Goal: Task Accomplishment & Management: Use online tool/utility

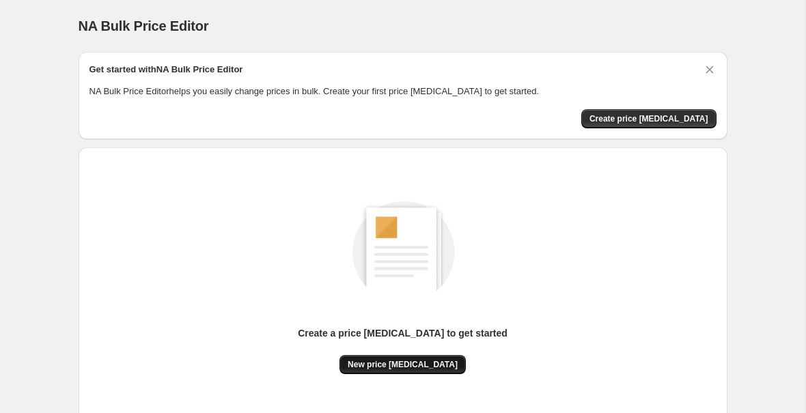
click at [396, 372] on button "New price [MEDICAL_DATA]" at bounding box center [403, 364] width 126 height 19
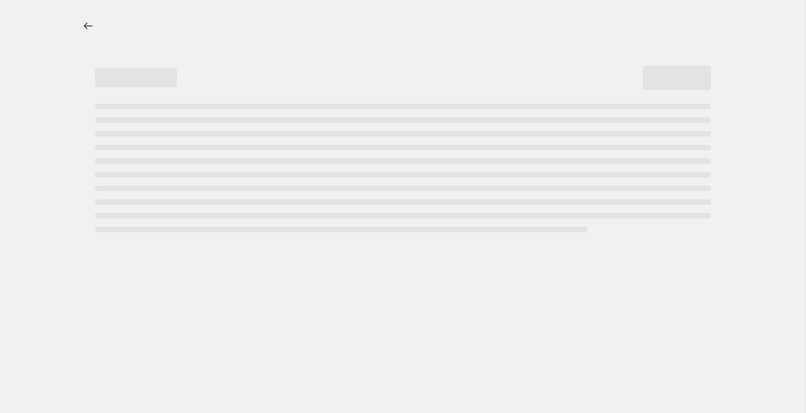
select select "percentage"
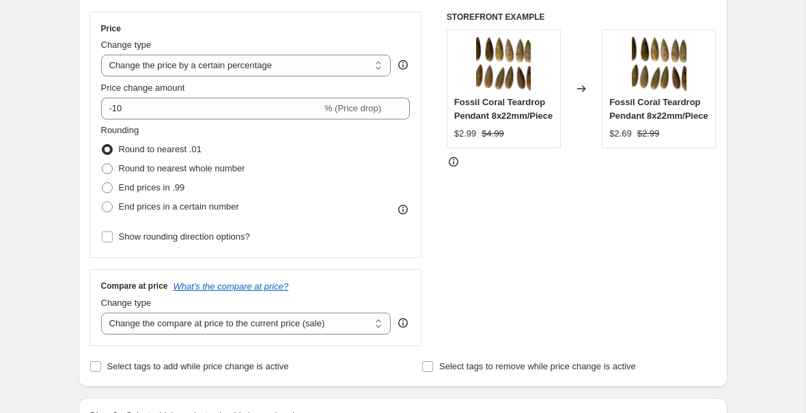
scroll to position [207, 0]
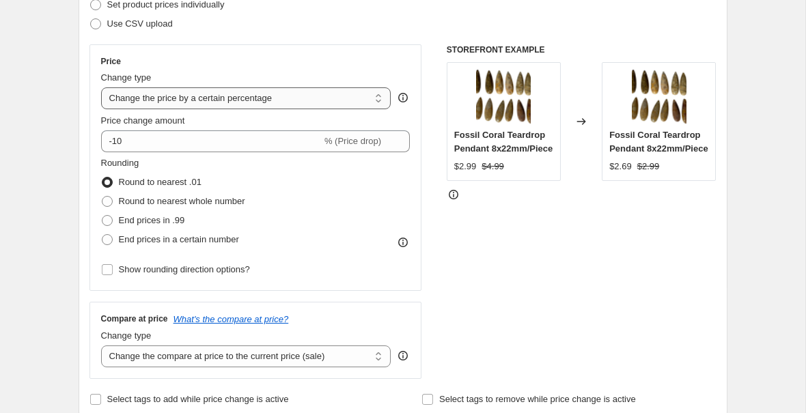
click at [315, 98] on select "Change the price to a certain amount Change the price by a certain amount Chang…" at bounding box center [246, 98] width 290 height 22
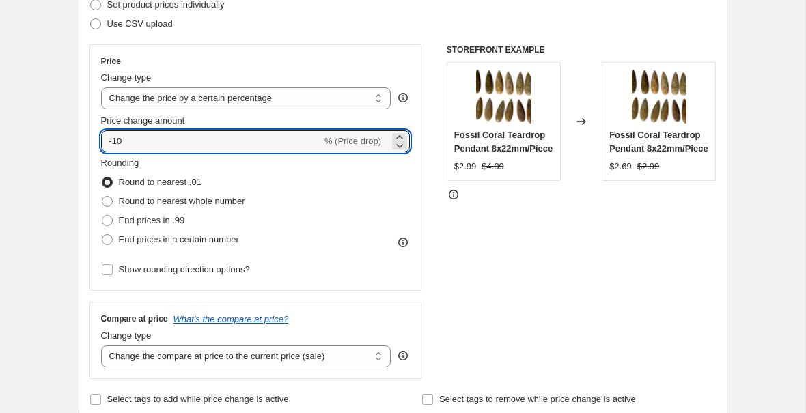
drag, startPoint x: 159, startPoint y: 140, endPoint x: 61, endPoint y: 135, distance: 97.8
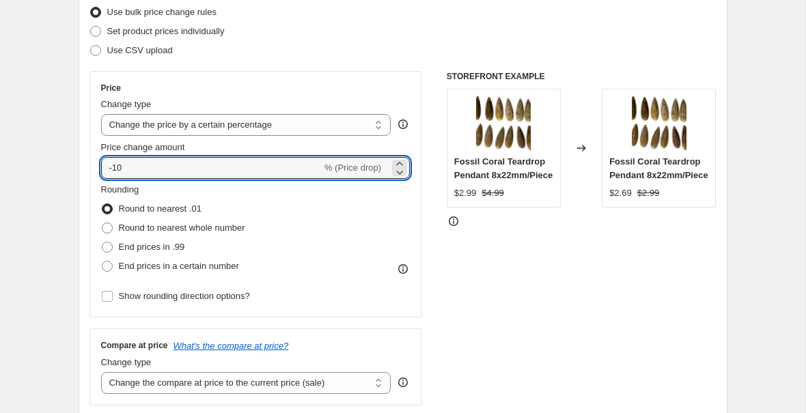
scroll to position [184, 0]
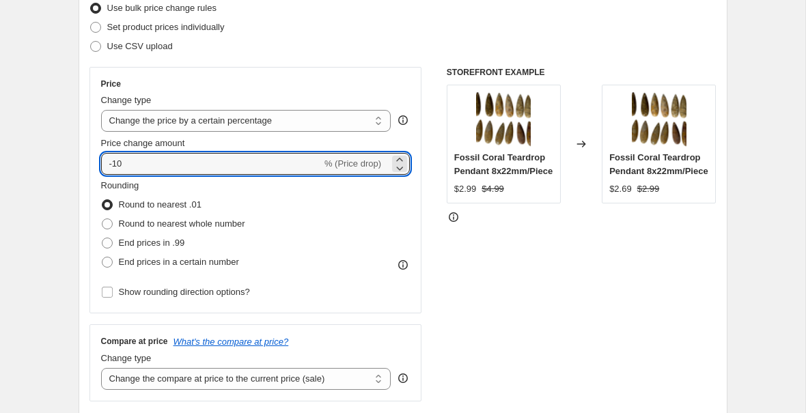
type input "2"
type input "-20"
click at [117, 243] on label "End prices in .99" at bounding box center [143, 243] width 84 height 19
click at [102, 238] on input "End prices in .99" at bounding box center [102, 238] width 1 height 1
radio input "true"
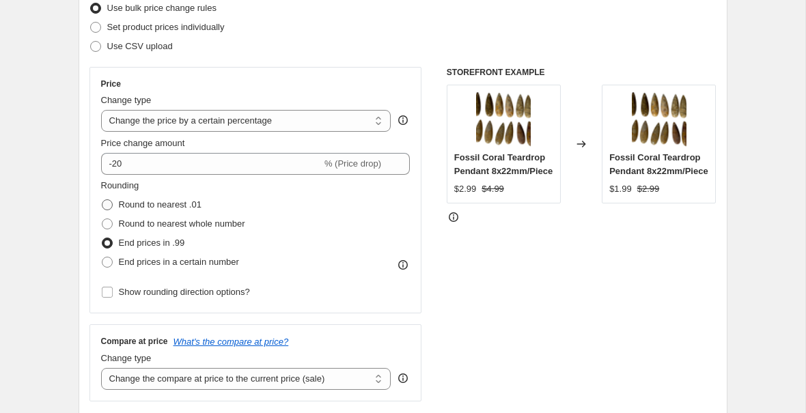
click at [118, 204] on label "Round to nearest .01" at bounding box center [151, 204] width 100 height 19
click at [102, 200] on input "Round to nearest .01" at bounding box center [102, 200] width 1 height 1
radio input "true"
click at [113, 225] on label "Round to nearest whole number" at bounding box center [173, 224] width 144 height 19
click at [102, 219] on input "Round to nearest whole number" at bounding box center [102, 219] width 1 height 1
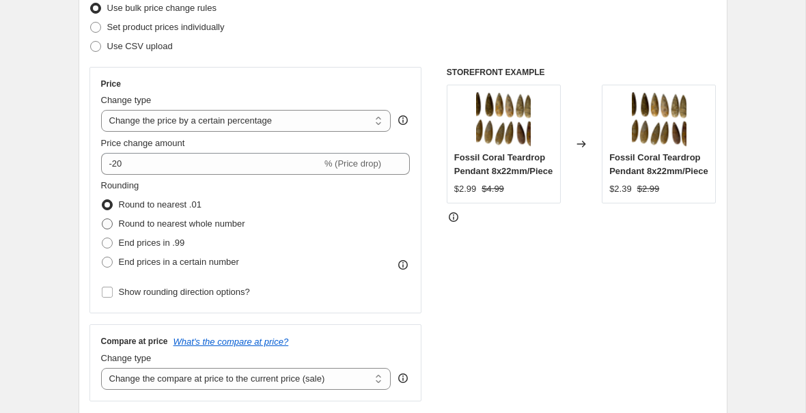
radio input "true"
click at [112, 206] on span at bounding box center [107, 205] width 11 height 11
click at [102, 200] on input "Round to nearest .01" at bounding box center [102, 200] width 1 height 1
radio input "true"
click at [111, 263] on span at bounding box center [107, 262] width 11 height 11
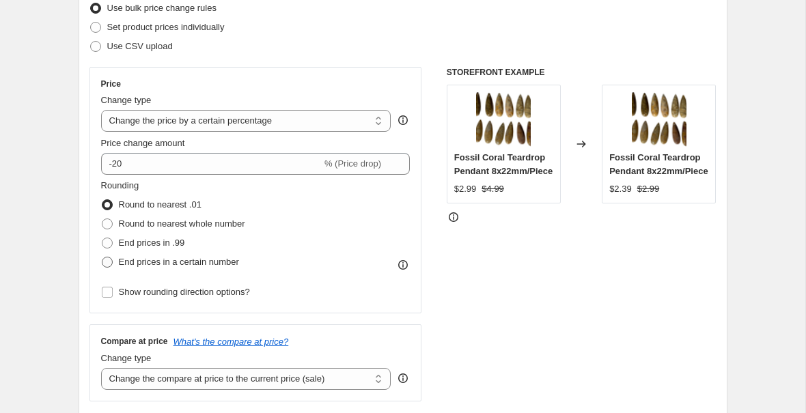
click at [102, 258] on input "End prices in a certain number" at bounding box center [102, 257] width 1 height 1
radio input "true"
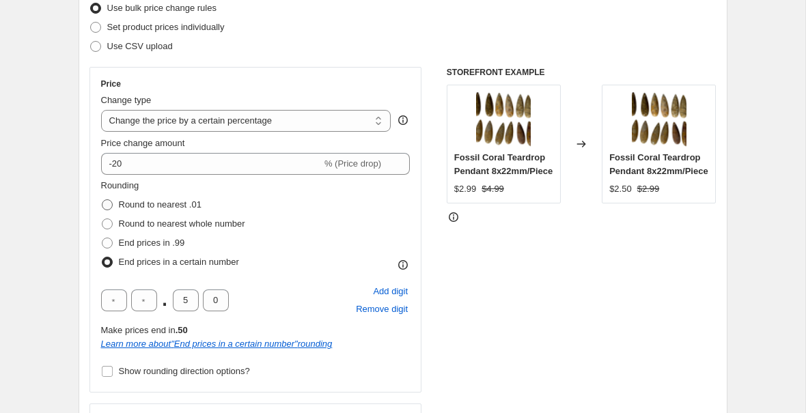
click at [109, 210] on span at bounding box center [107, 205] width 11 height 11
click at [102, 200] on input "Round to nearest .01" at bounding box center [102, 200] width 1 height 1
radio input "true"
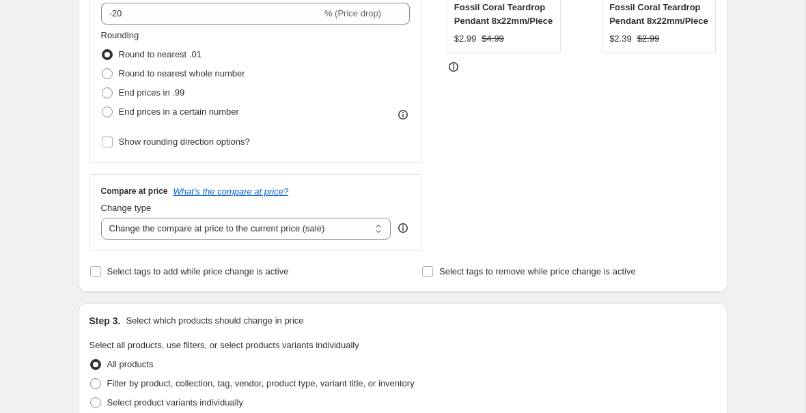
scroll to position [335, 0]
click at [172, 229] on select "Change the compare at price to the current price (sale) Change the compare at p…" at bounding box center [246, 228] width 290 height 22
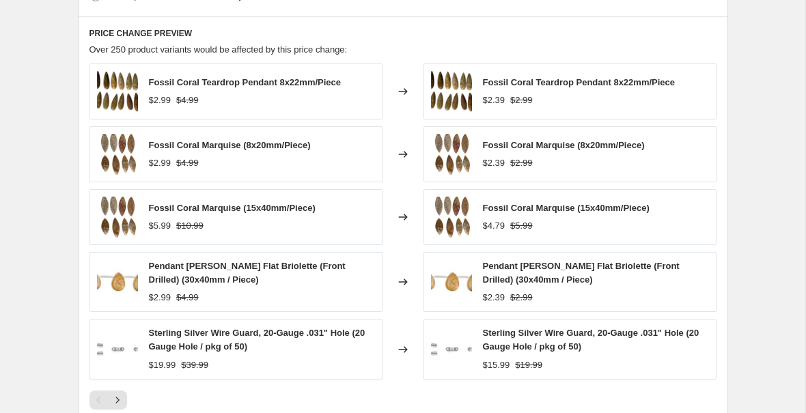
scroll to position [0, 0]
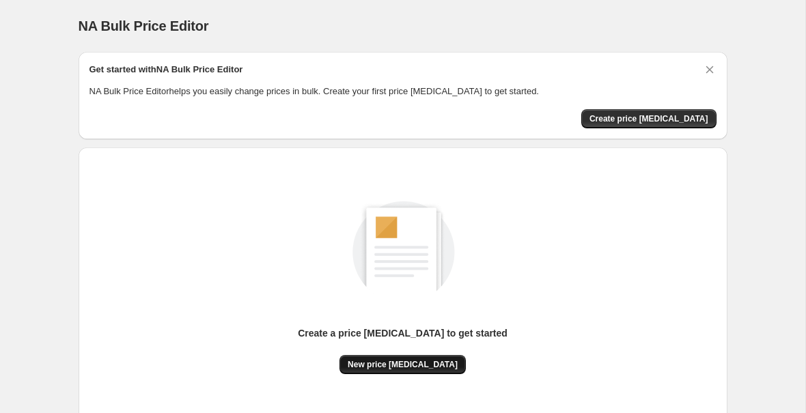
click at [428, 368] on span "New price change job" at bounding box center [403, 364] width 110 height 11
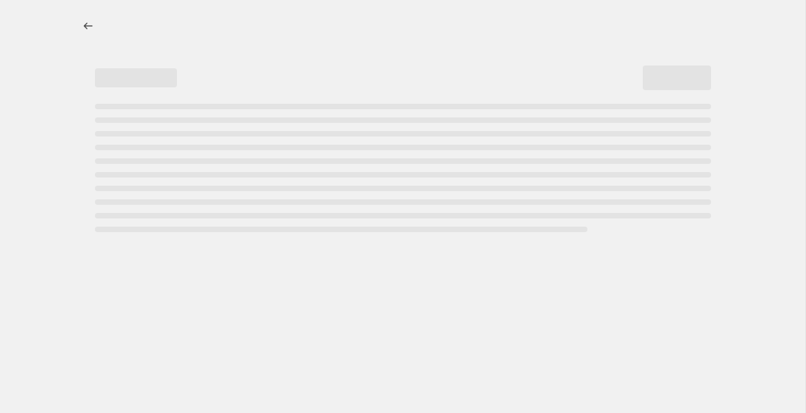
select select "percentage"
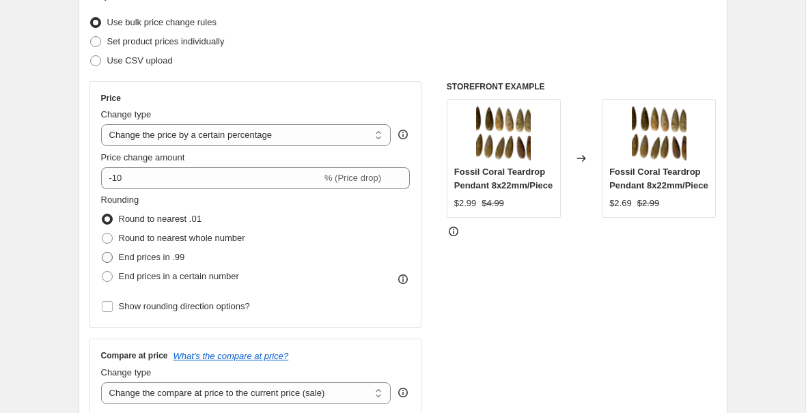
scroll to position [176, 0]
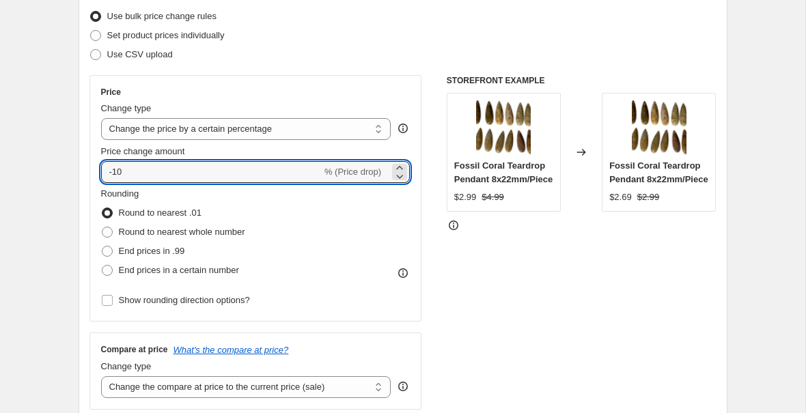
drag, startPoint x: 168, startPoint y: 169, endPoint x: 58, endPoint y: 169, distance: 110.0
type input "-20"
click at [466, 283] on div "STOREFRONT EXAMPLE Fossil Coral Teardrop Pendant 8x22mm/Piece $2.99 $4.99 Chang…" at bounding box center [582, 242] width 270 height 335
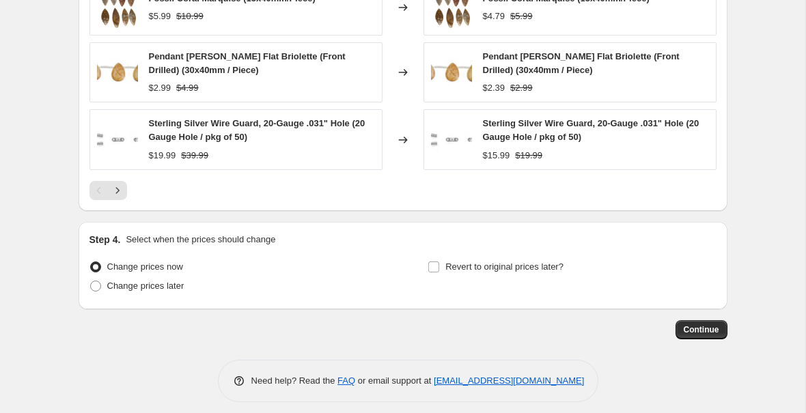
scroll to position [961, 0]
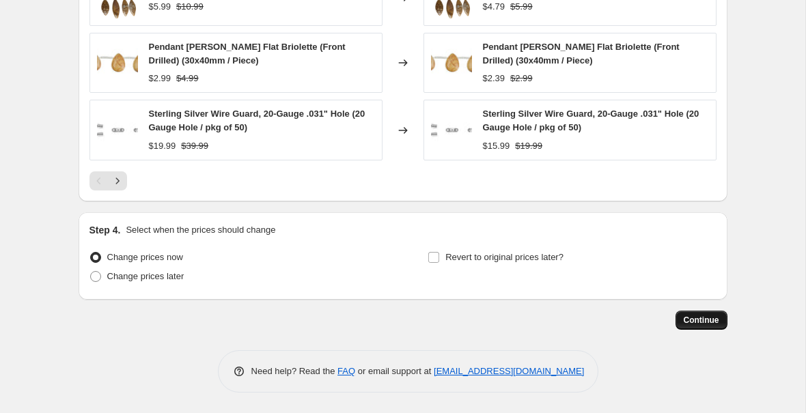
click at [700, 320] on span "Continue" at bounding box center [702, 320] width 36 height 11
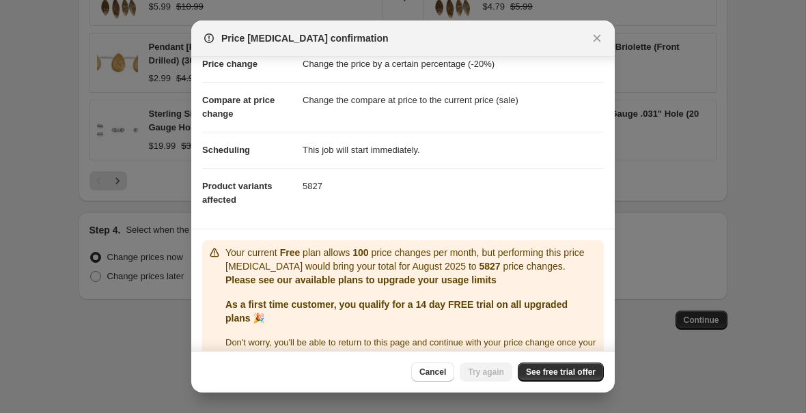
scroll to position [41, 0]
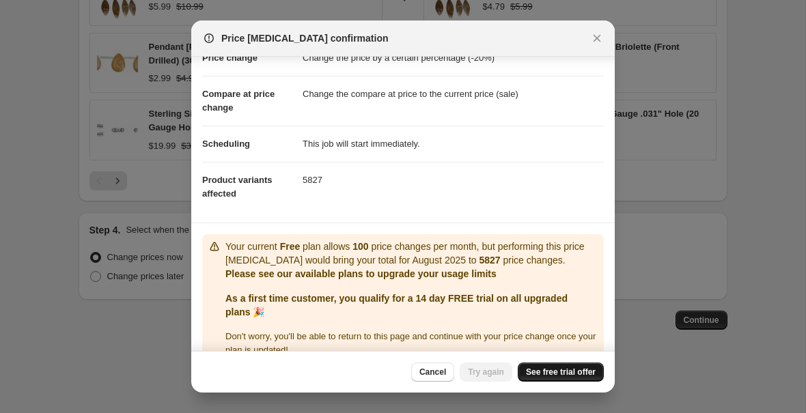
click at [536, 379] on link "See free trial offer" at bounding box center [561, 372] width 86 height 19
click at [595, 40] on icon "Close" at bounding box center [597, 38] width 14 height 14
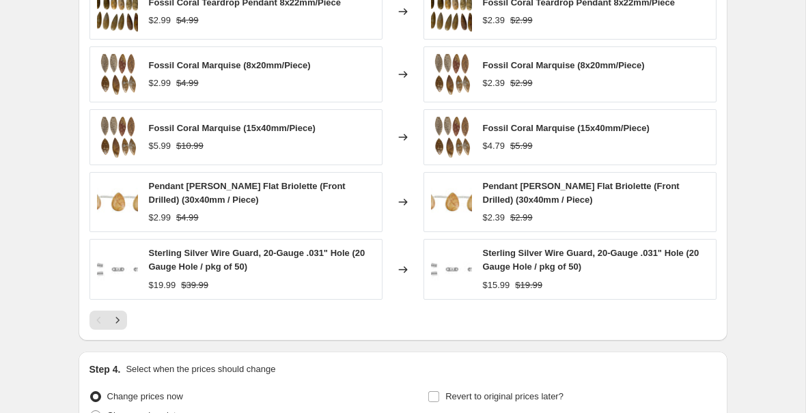
scroll to position [819, 0]
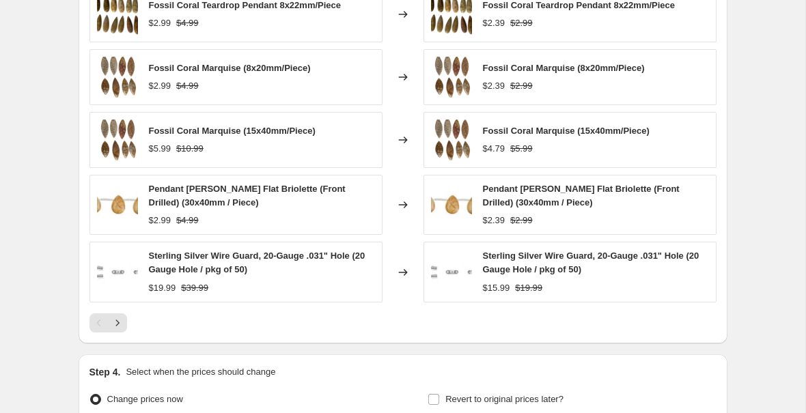
click at [465, 147] on img at bounding box center [451, 140] width 41 height 41
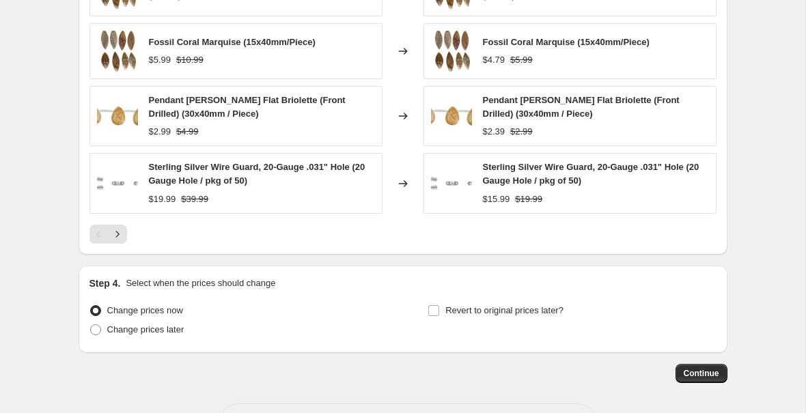
scroll to position [961, 0]
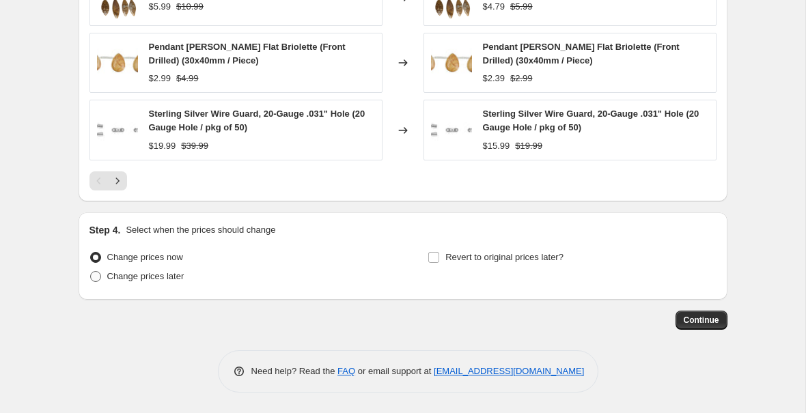
click at [141, 279] on span "Change prices later" at bounding box center [145, 276] width 77 height 10
click at [91, 272] on input "Change prices later" at bounding box center [90, 271] width 1 height 1
radio input "true"
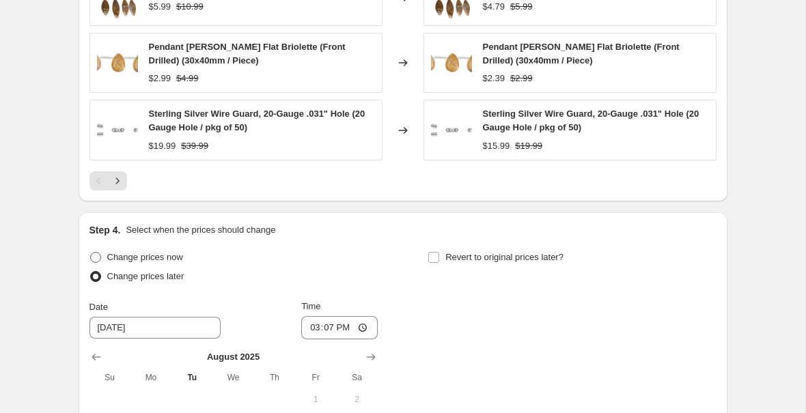
click at [154, 254] on span "Change prices now" at bounding box center [145, 257] width 76 height 10
click at [91, 253] on input "Change prices now" at bounding box center [90, 252] width 1 height 1
radio input "true"
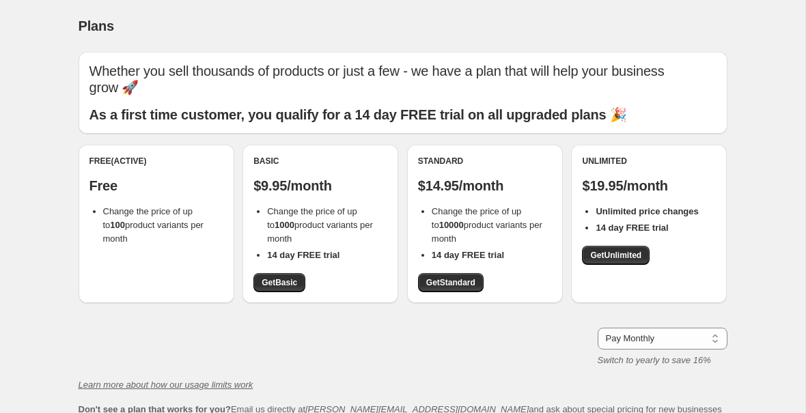
scroll to position [38, 0]
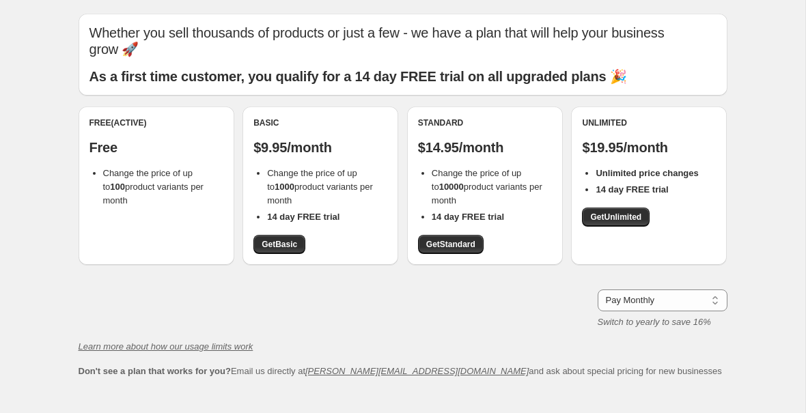
click at [186, 150] on div "Free (Active) Free Change the price of up to 100 product variants per month" at bounding box center [157, 163] width 134 height 90
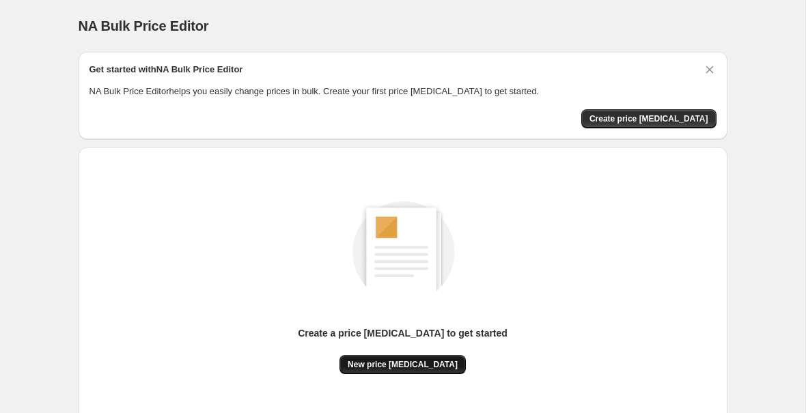
click at [391, 357] on button "New price change job" at bounding box center [403, 364] width 126 height 19
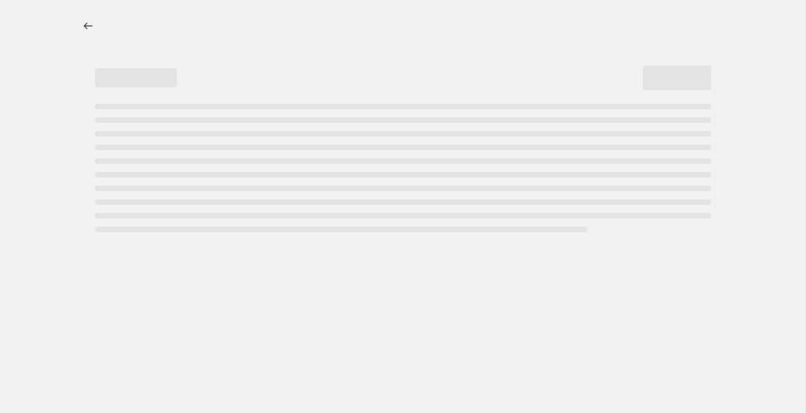
select select "percentage"
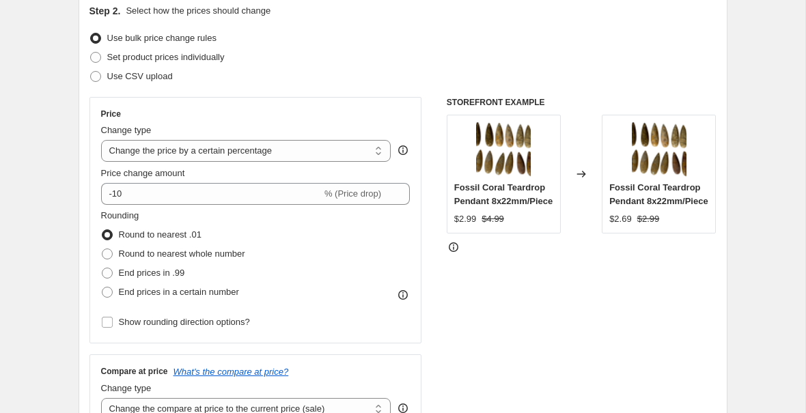
scroll to position [155, 0]
